Goal: Answer question/provide support

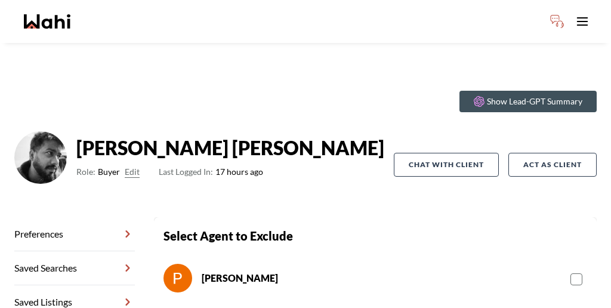
scroll to position [57, 0]
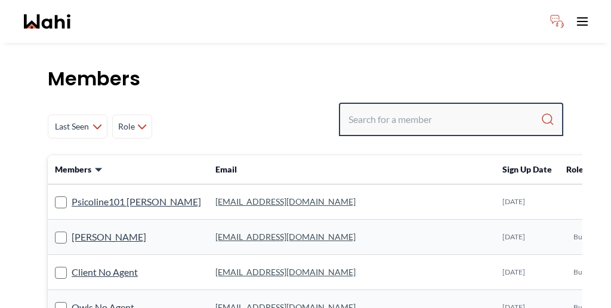
click at [464, 109] on input "Search input" at bounding box center [445, 119] width 192 height 21
paste input "[PERSON_NAME]"
type input "[PERSON_NAME]"
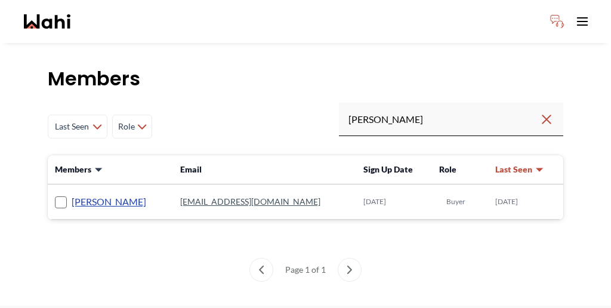
click at [72, 194] on link "[PERSON_NAME]" at bounding box center [109, 202] width 75 height 16
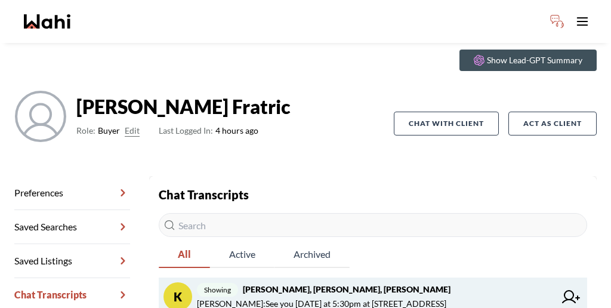
scroll to position [45, 0]
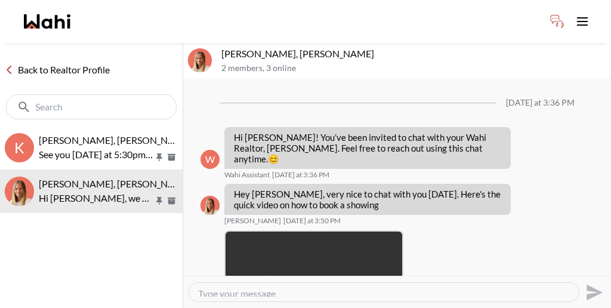
scroll to position [1160, 0]
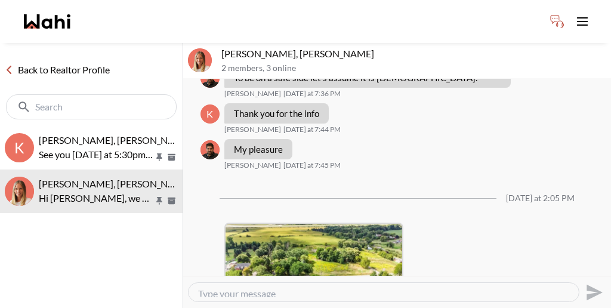
click at [547, 221] on button "Delete" at bounding box center [577, 230] width 96 height 21
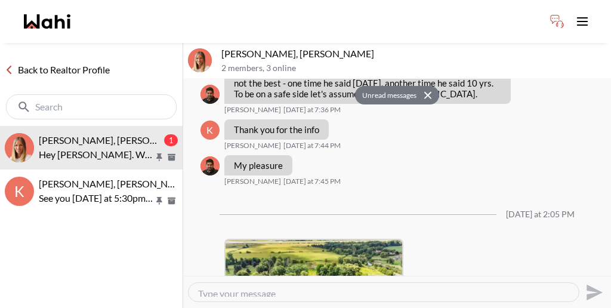
scroll to position [1215, 0]
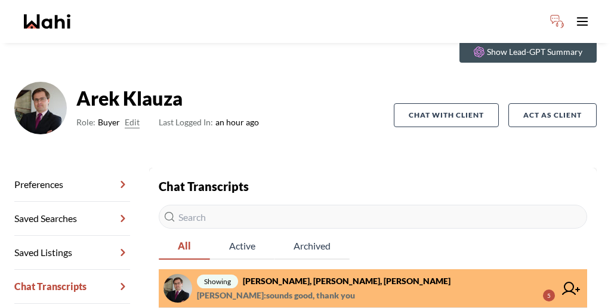
scroll to position [40, 0]
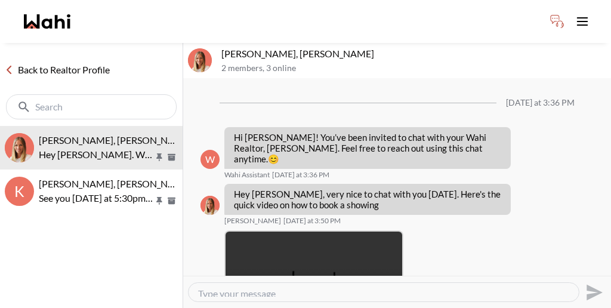
scroll to position [1178, 0]
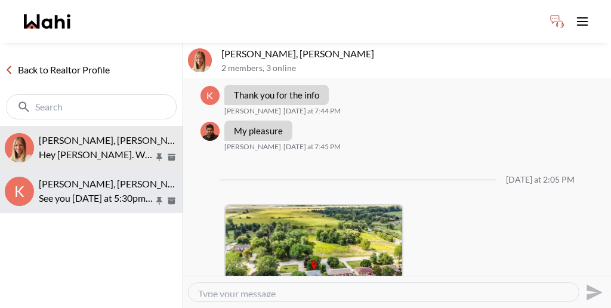
click at [109, 178] on span "[PERSON_NAME], [PERSON_NAME], [PERSON_NAME]" at bounding box center [154, 183] width 231 height 11
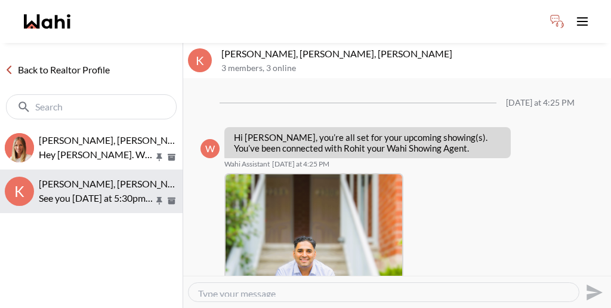
scroll to position [852, 0]
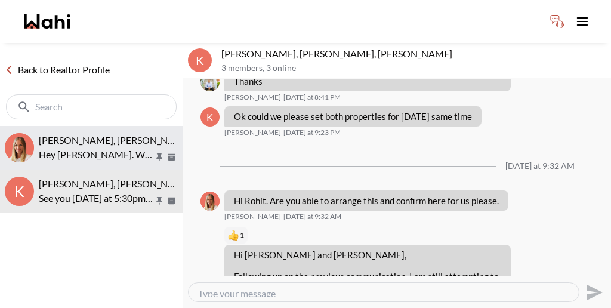
click at [84, 134] on span "[PERSON_NAME], [PERSON_NAME]" at bounding box center [115, 139] width 153 height 11
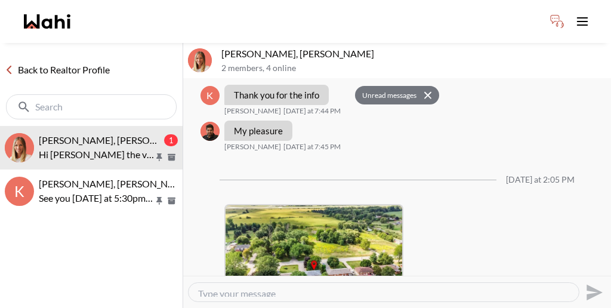
scroll to position [1258, 0]
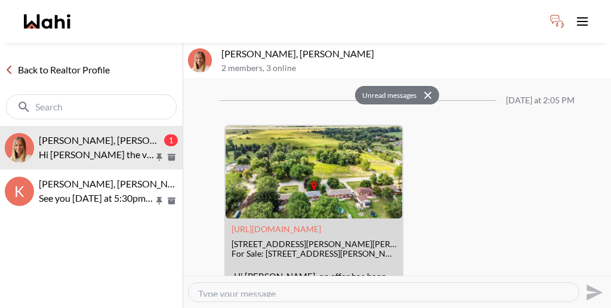
click at [424, 92] on icon at bounding box center [427, 95] width 7 height 7
